Goal: Use online tool/utility

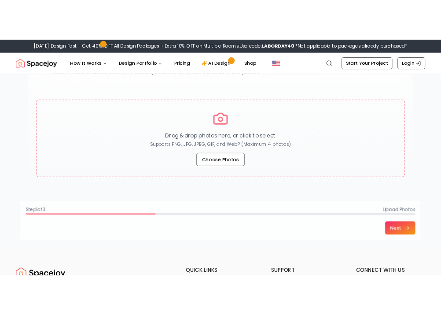
scroll to position [151, 0]
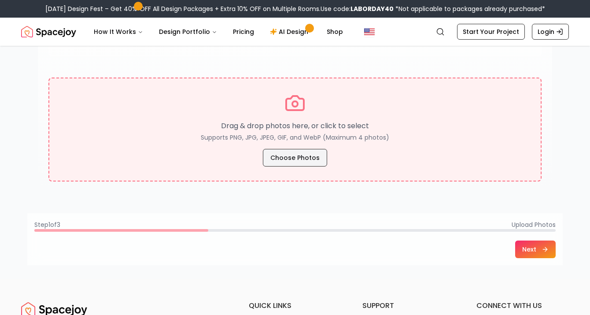
click at [270, 152] on button "Choose Photos" at bounding box center [295, 158] width 64 height 18
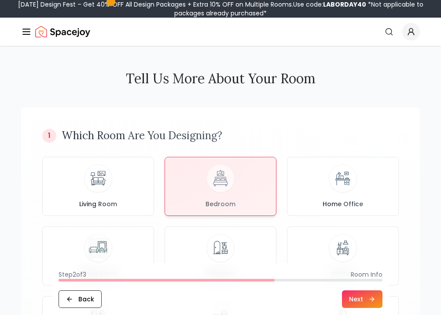
scroll to position [306, 0]
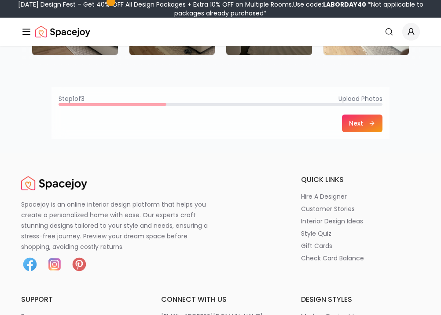
click at [370, 122] on icon at bounding box center [371, 123] width 7 height 7
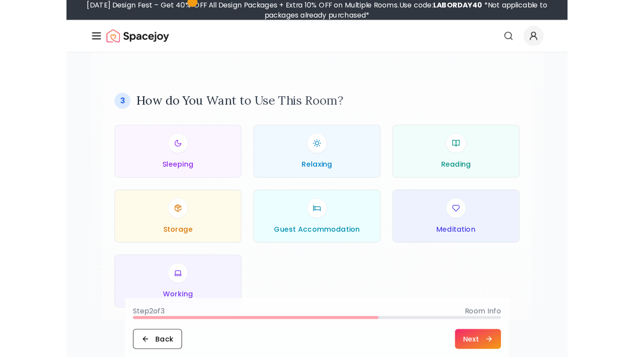
scroll to position [415, 0]
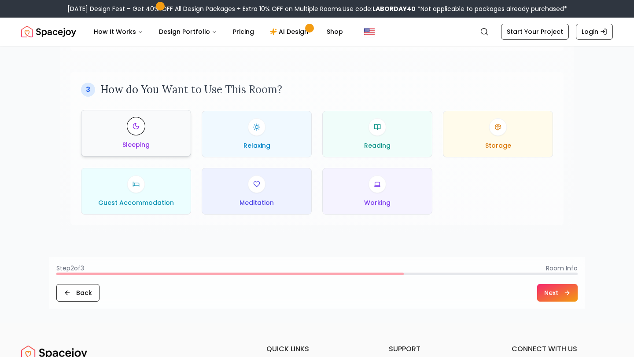
click at [157, 143] on div "Sleeping" at bounding box center [135, 133] width 95 height 32
